Goal: Task Accomplishment & Management: Manage account settings

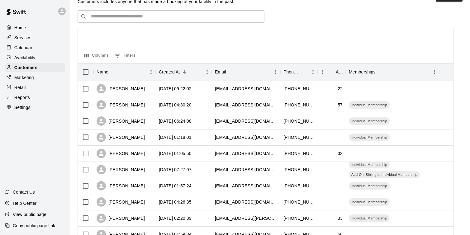
scroll to position [17, 0]
click at [31, 40] on p "Services" at bounding box center [22, 38] width 17 height 6
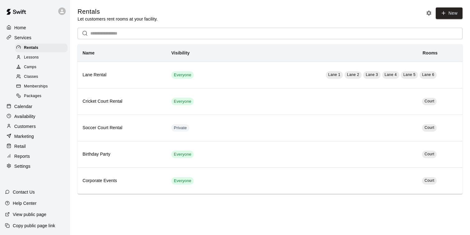
click at [42, 84] on span "Memberships" at bounding box center [36, 86] width 24 height 6
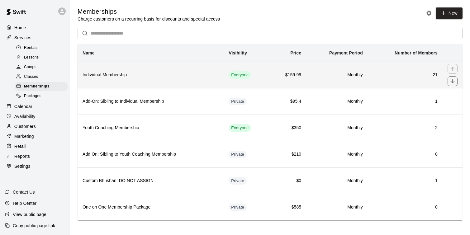
click at [99, 76] on h6 "Individual Membership" at bounding box center [151, 75] width 136 height 7
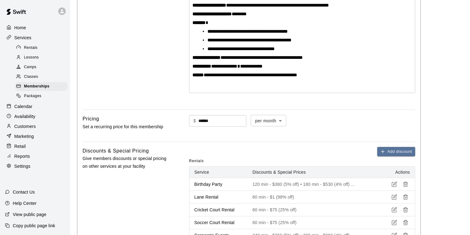
scroll to position [185, 0]
